Goal: Transaction & Acquisition: Obtain resource

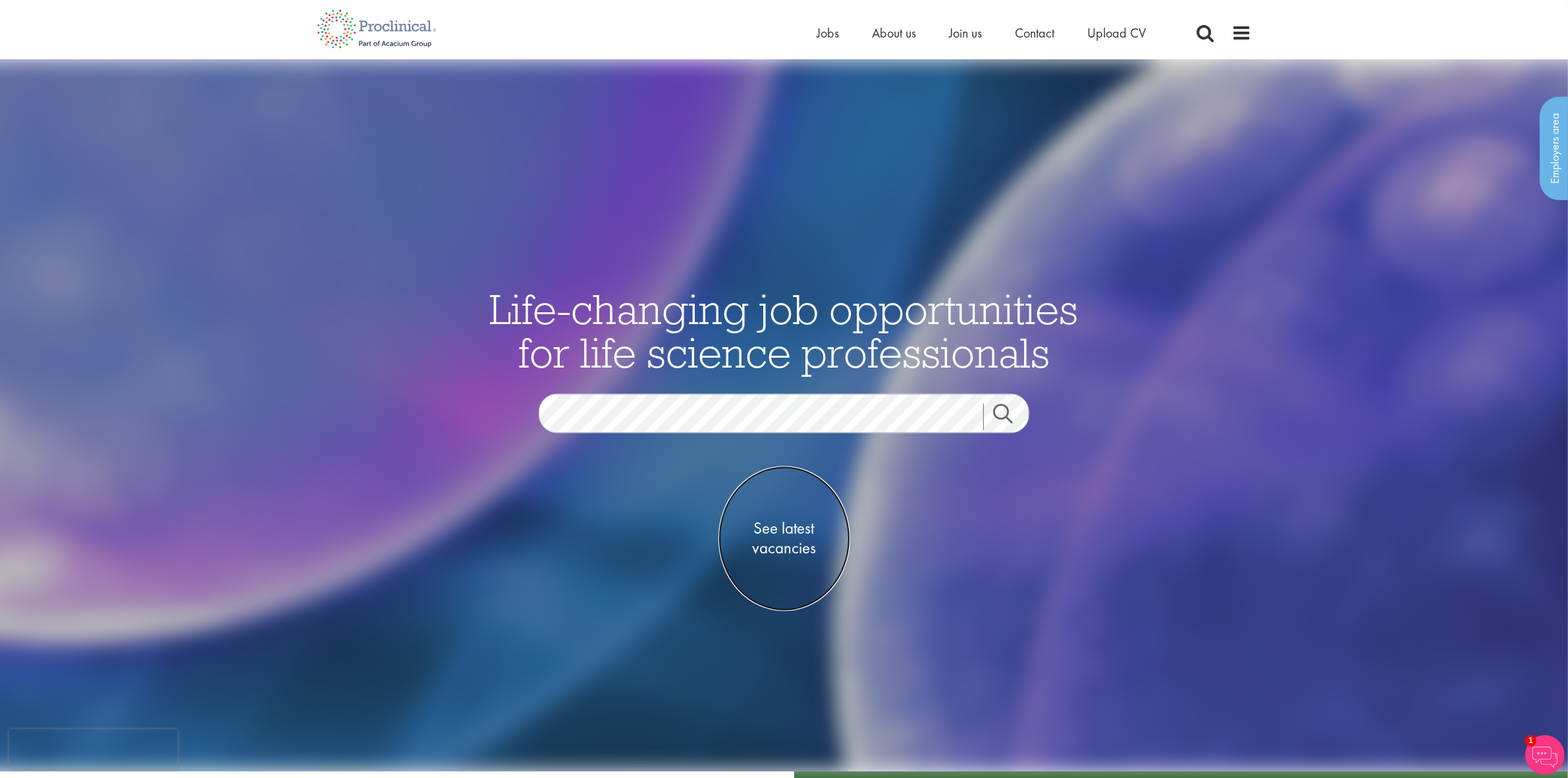
click at [801, 564] on link "See latest vacancies" at bounding box center [784, 537] width 132 height 145
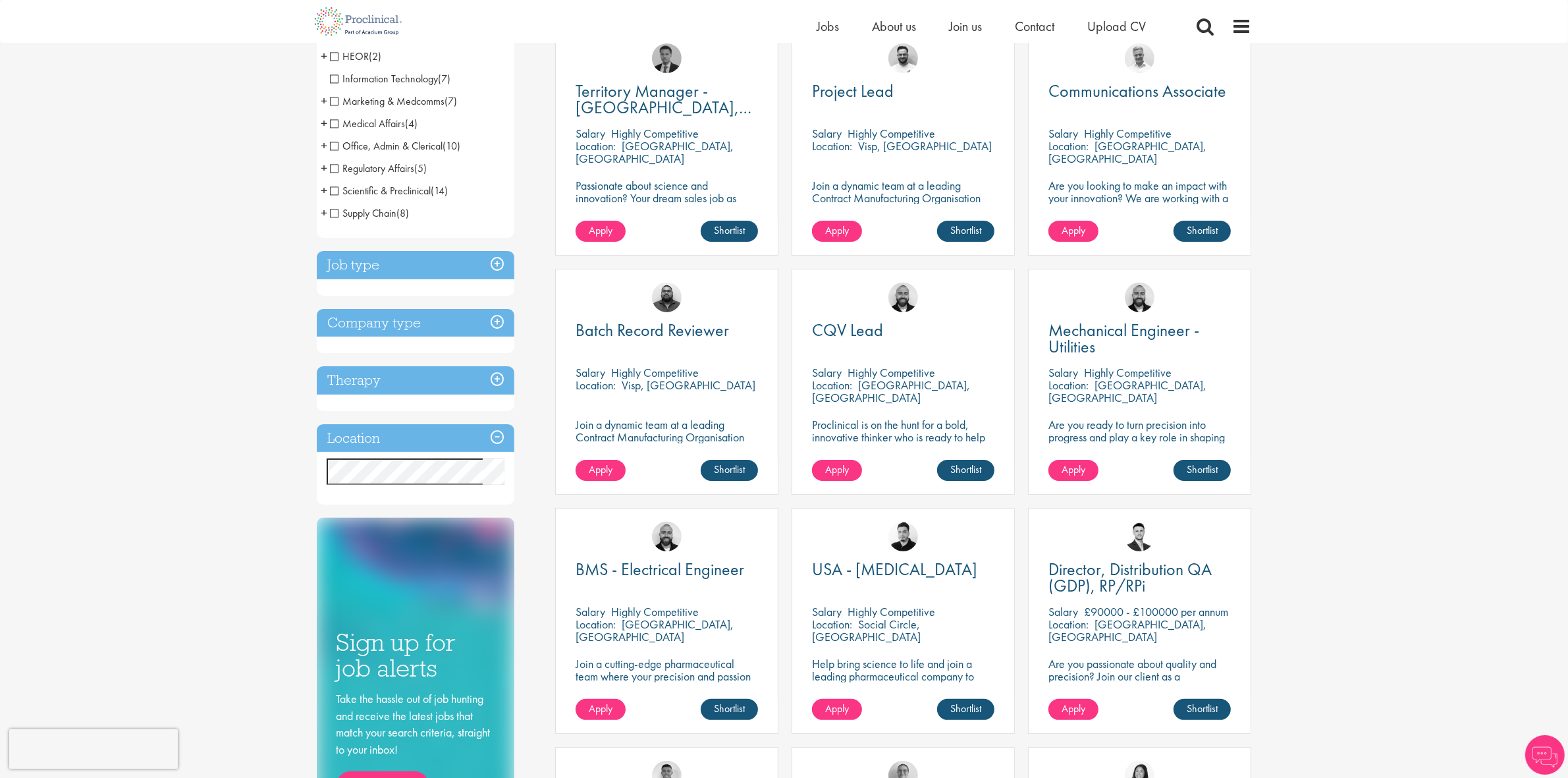
scroll to position [165, 0]
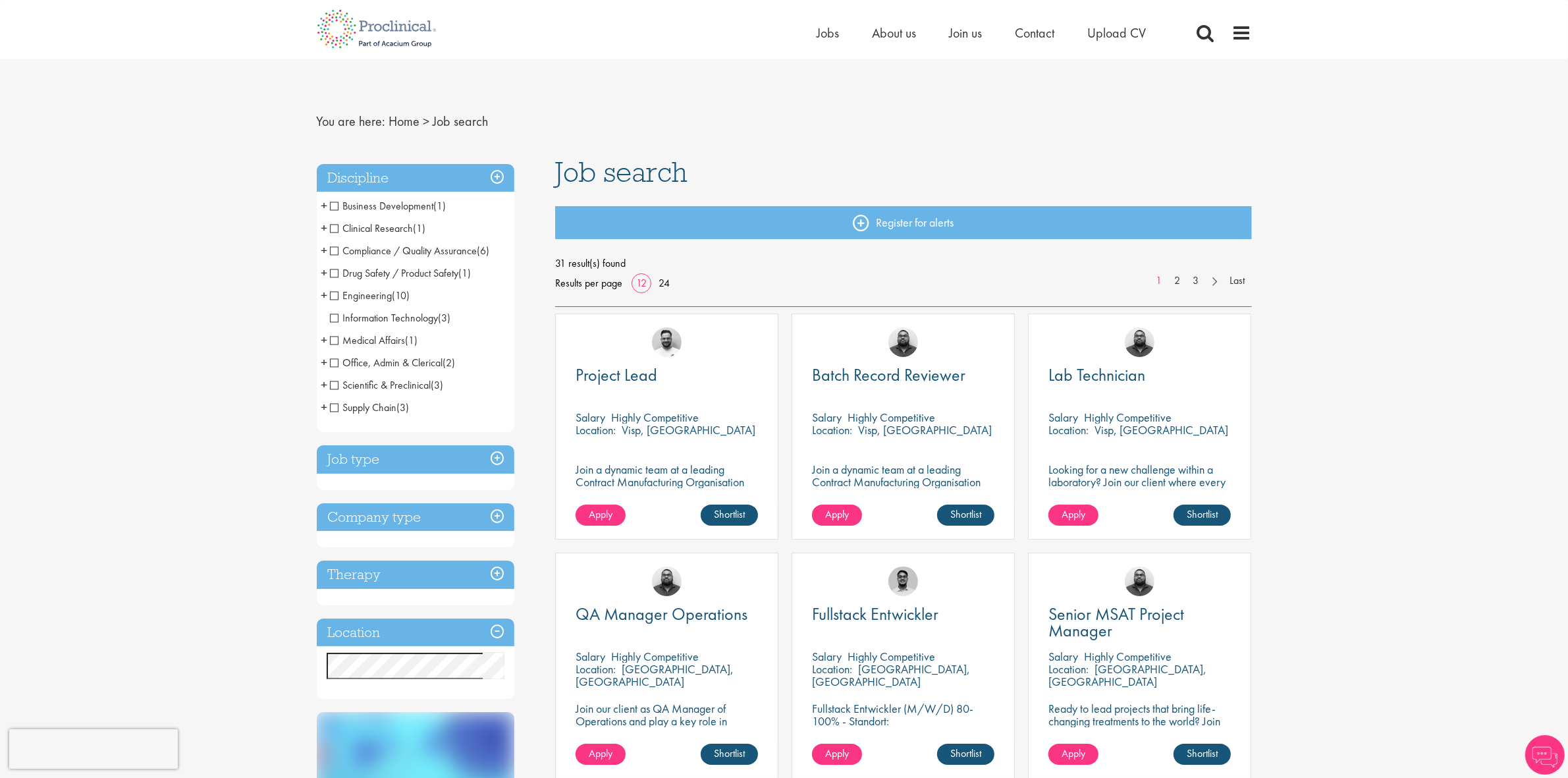
click at [337, 229] on span "Clinical Research" at bounding box center [372, 228] width 84 height 14
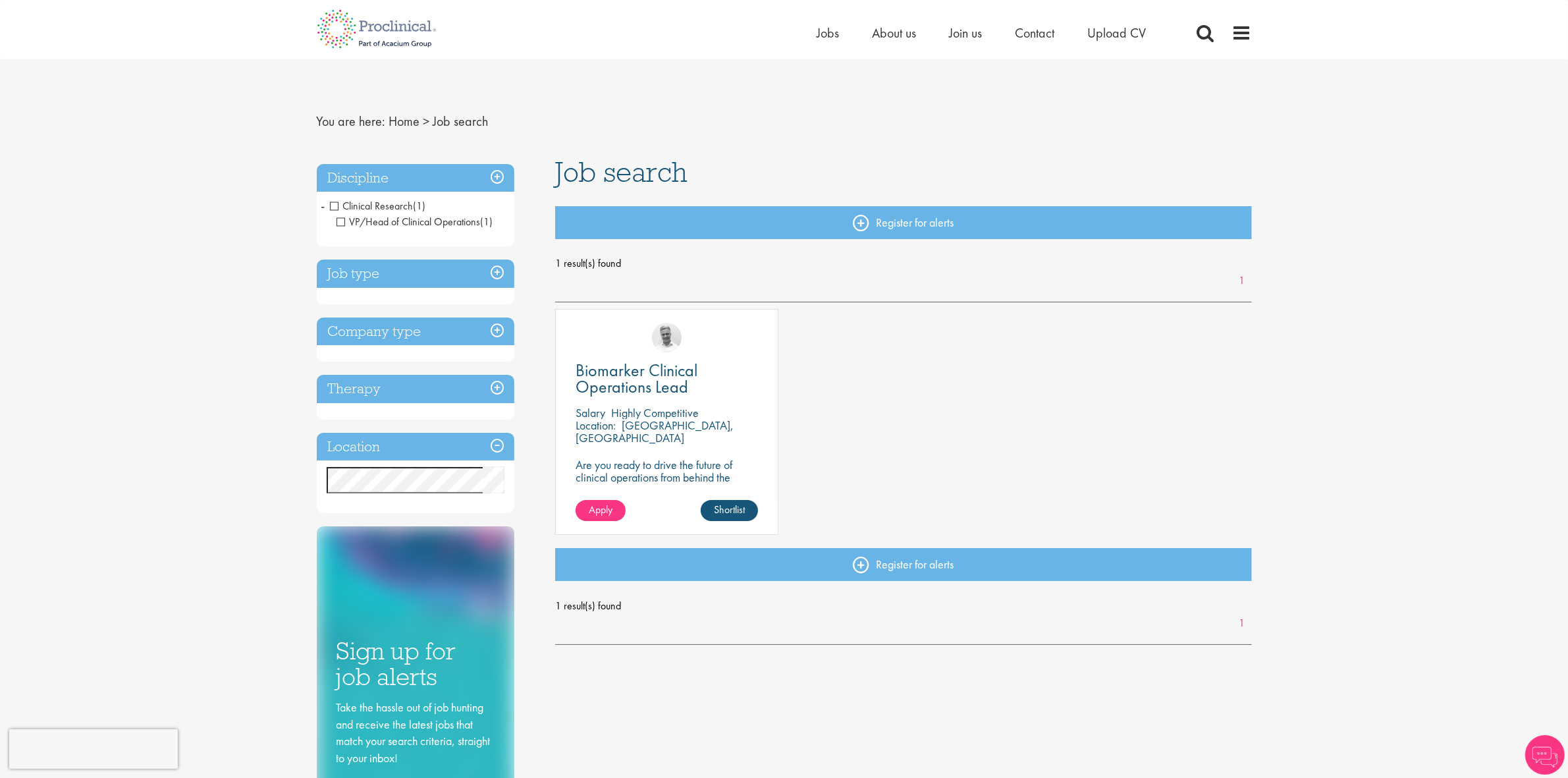
click at [334, 210] on span "Clinical Research" at bounding box center [372, 206] width 84 height 14
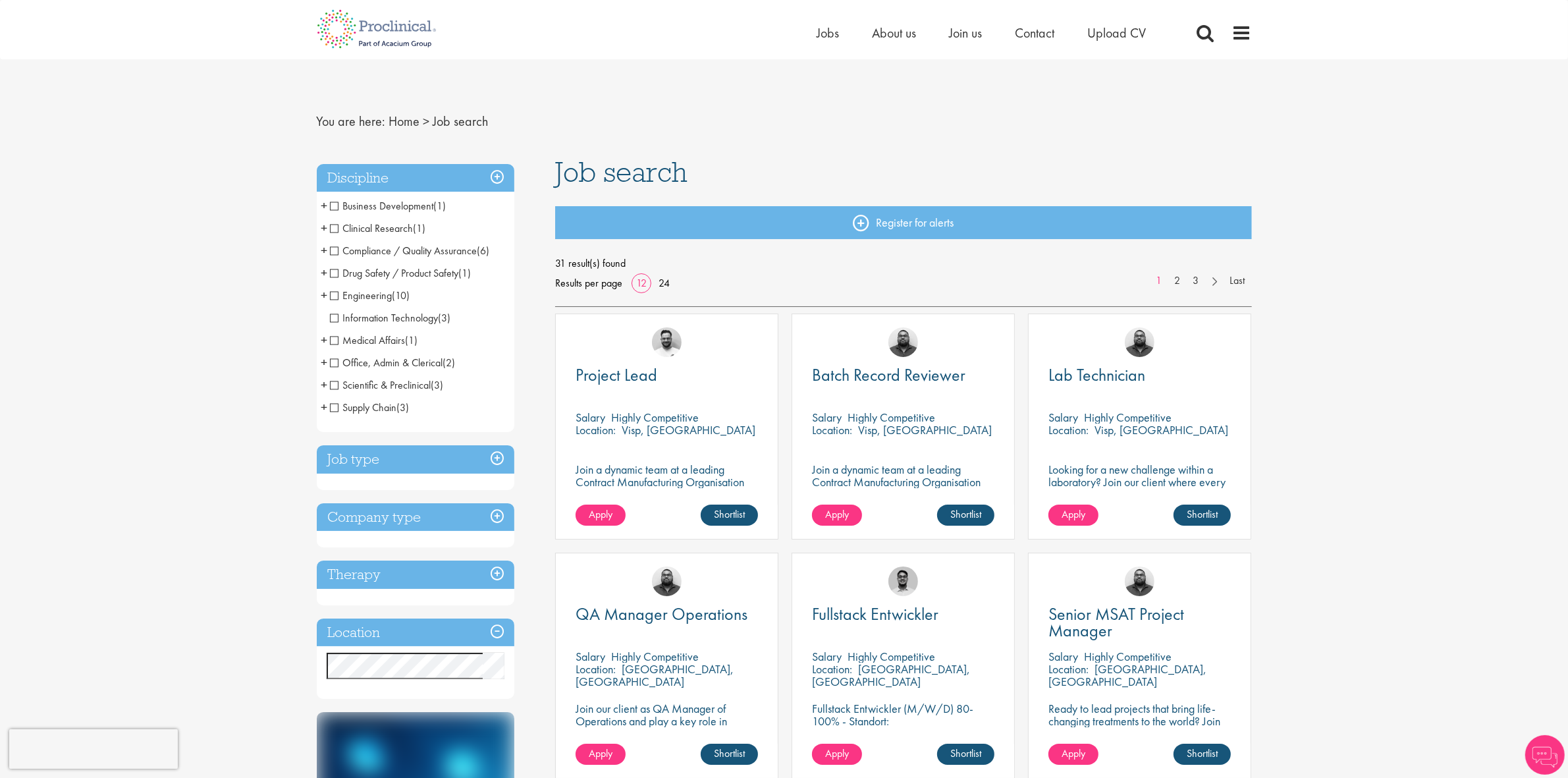
click at [337, 275] on span "Drug Safety / Product Safety" at bounding box center [394, 273] width 129 height 14
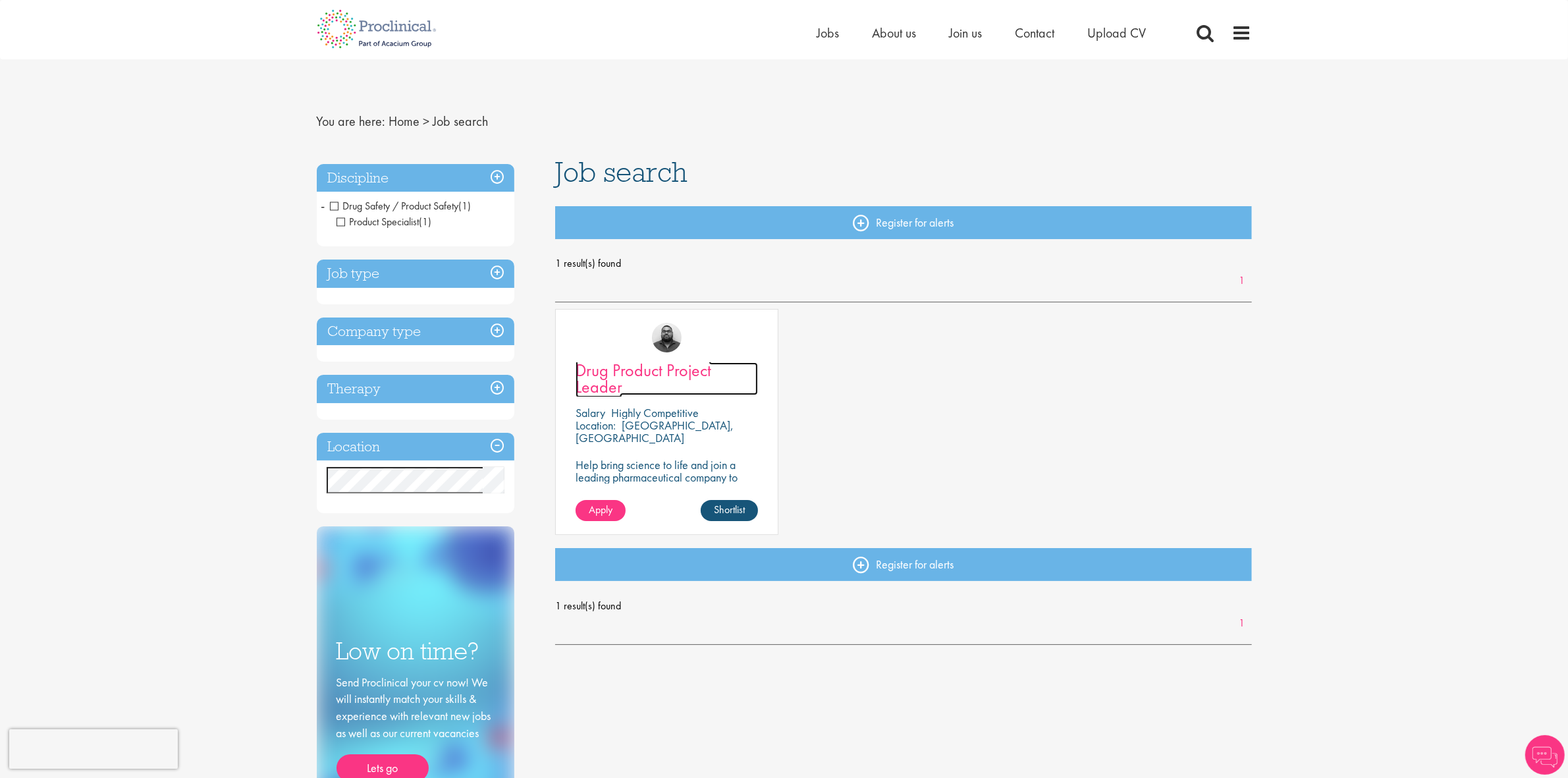
click at [615, 371] on span "Drug Product Project Leader" at bounding box center [643, 378] width 136 height 39
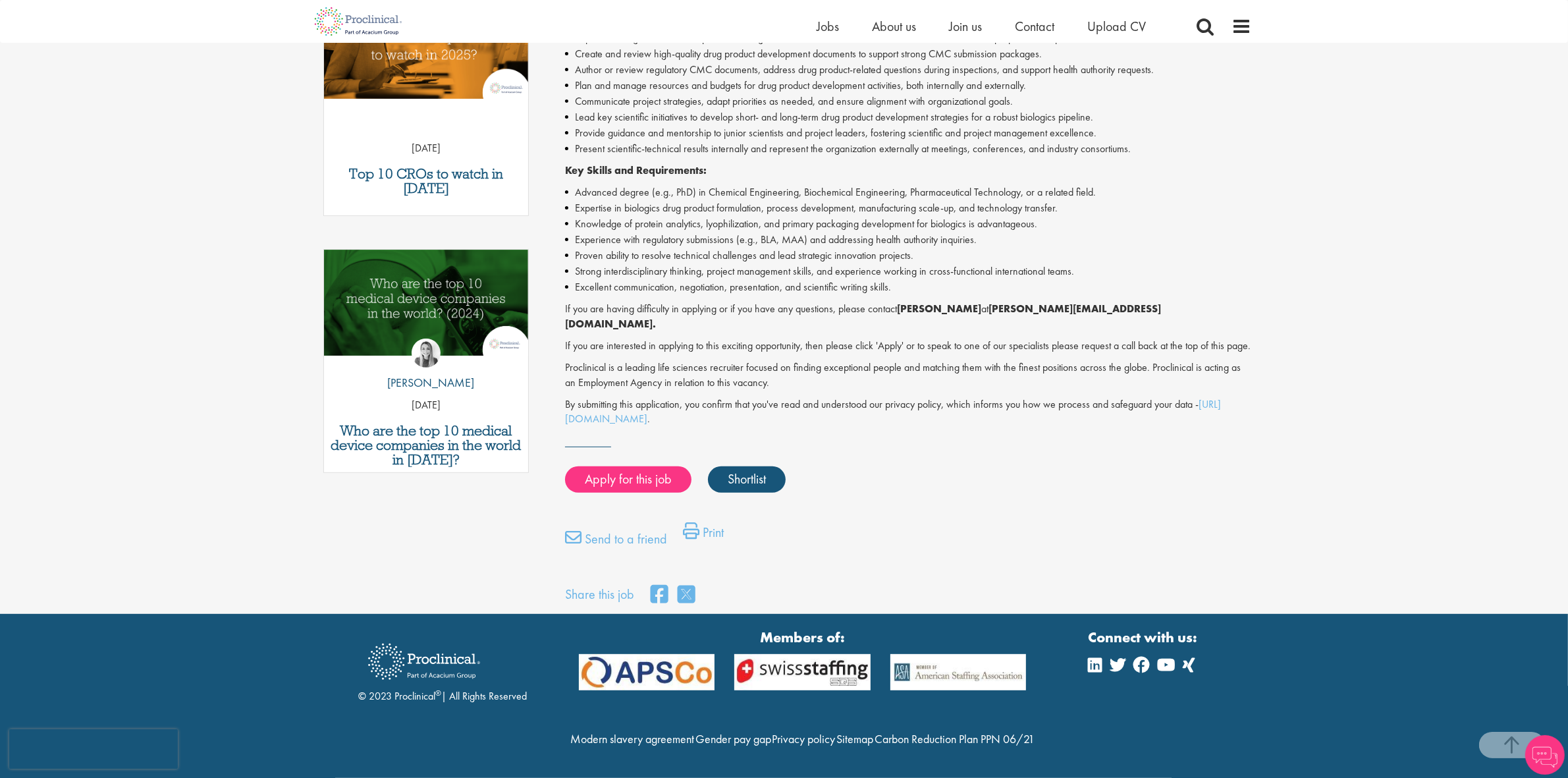
scroll to position [531, 0]
